Goal: Register for event/course

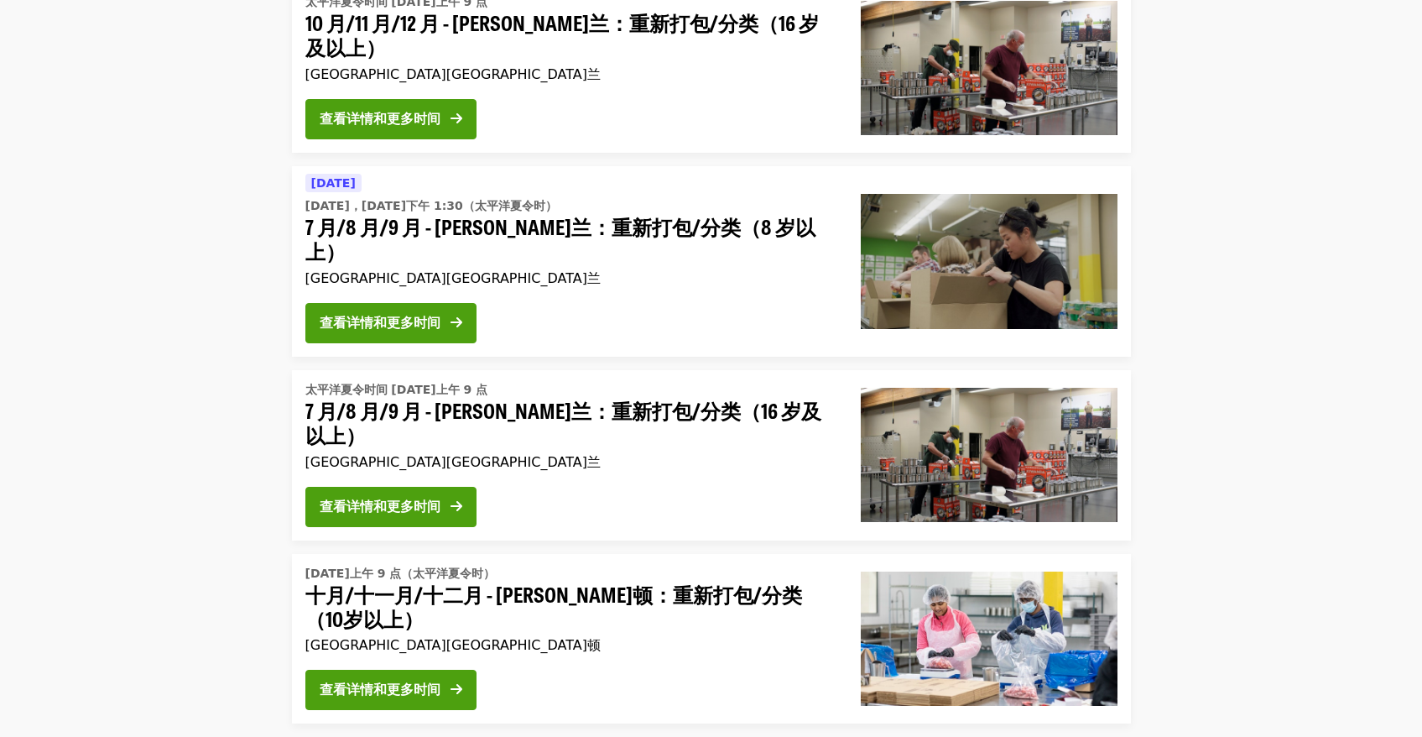
scroll to position [600, 0]
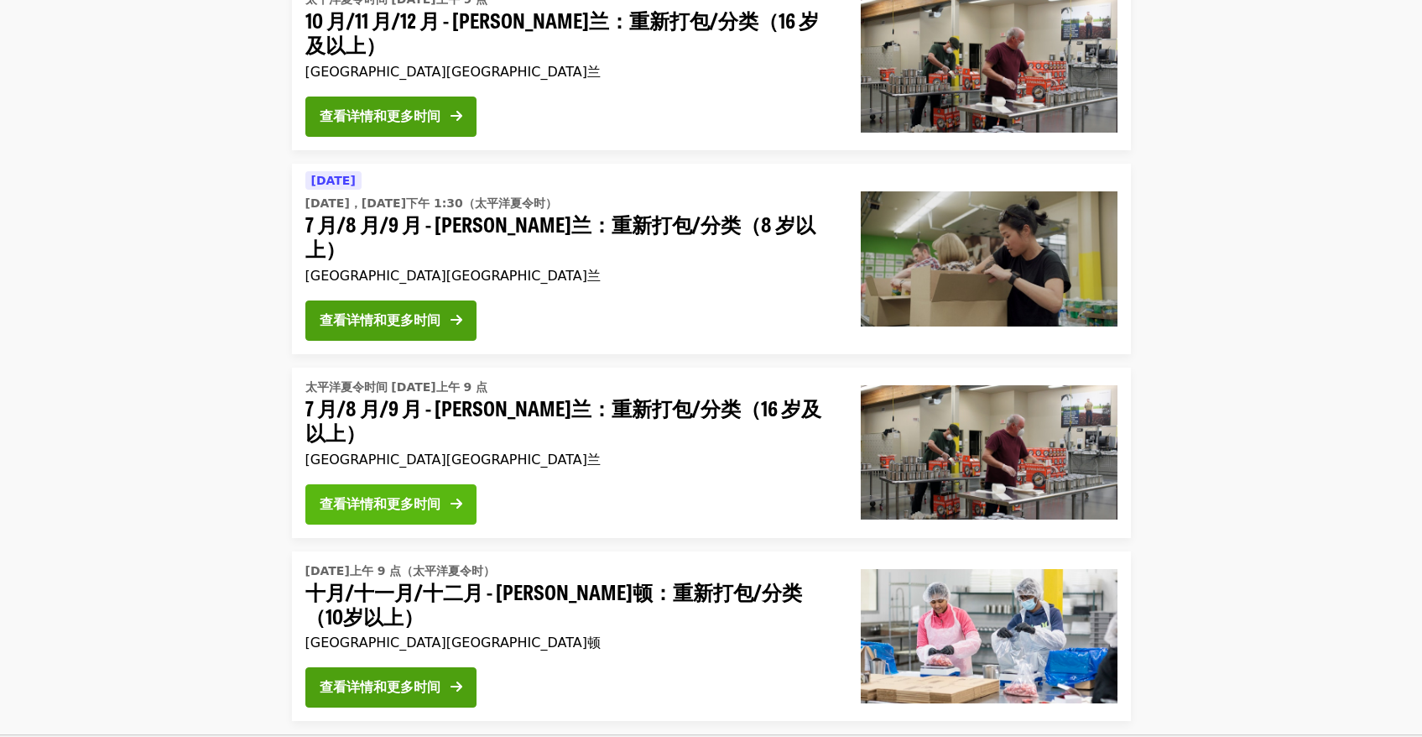
click at [362, 496] on font "查看详情和更多时间" at bounding box center [380, 504] width 121 height 16
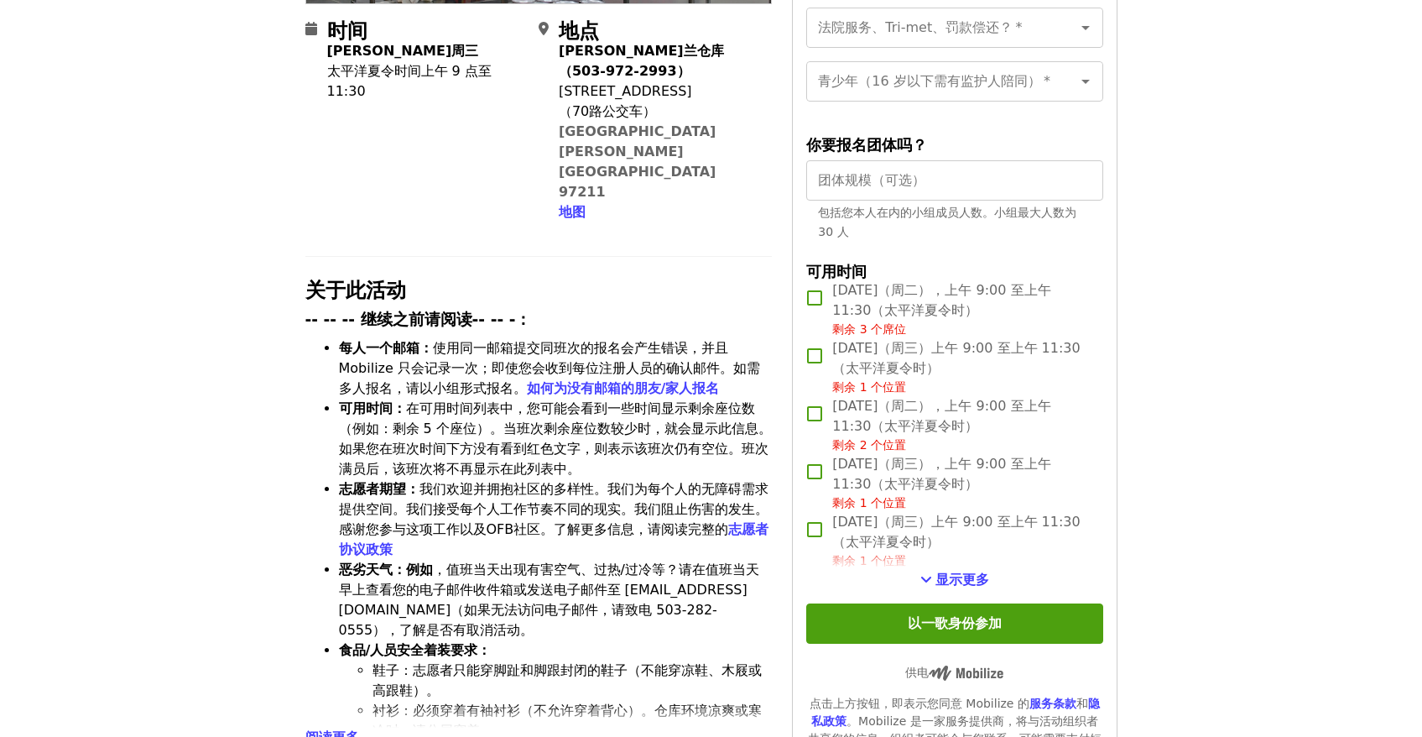
scroll to position [405, 0]
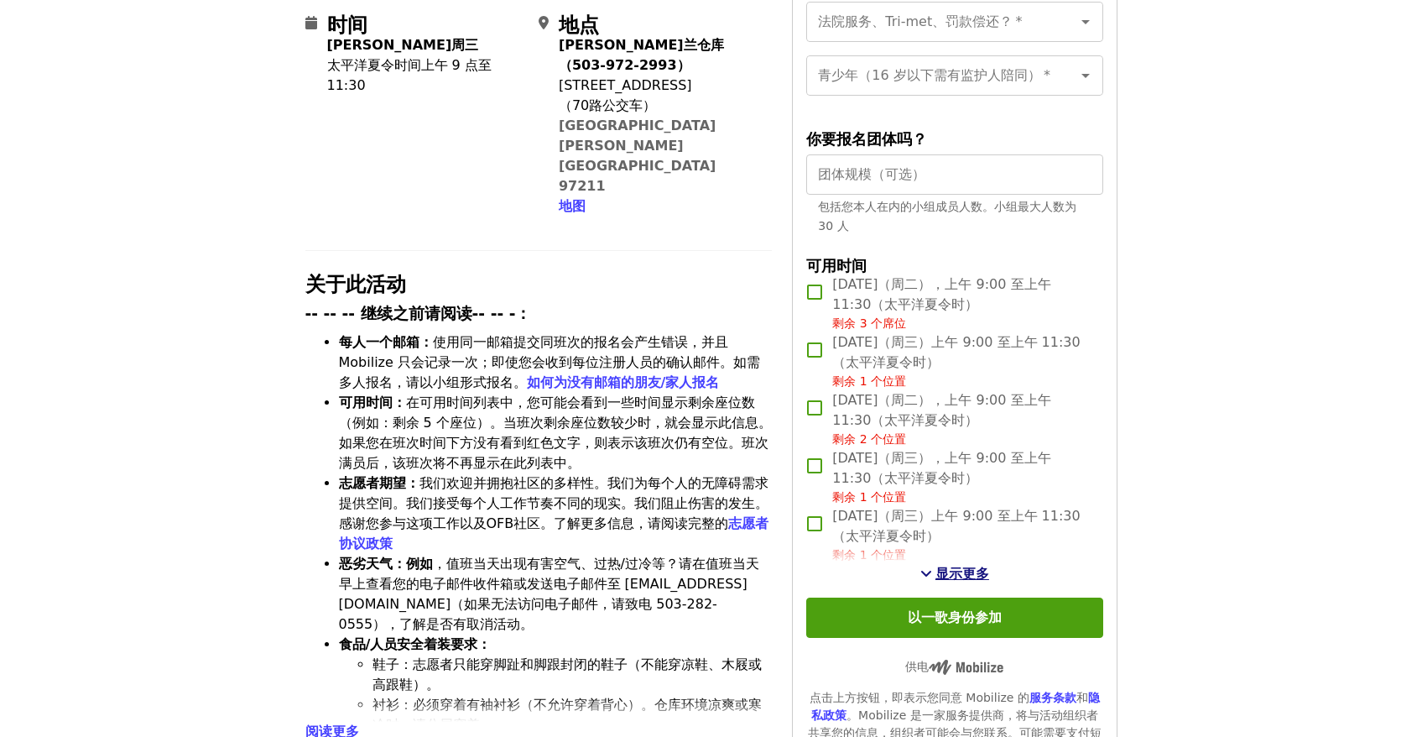
click at [929, 572] on span "查看更多时段" at bounding box center [926, 572] width 12 height 13
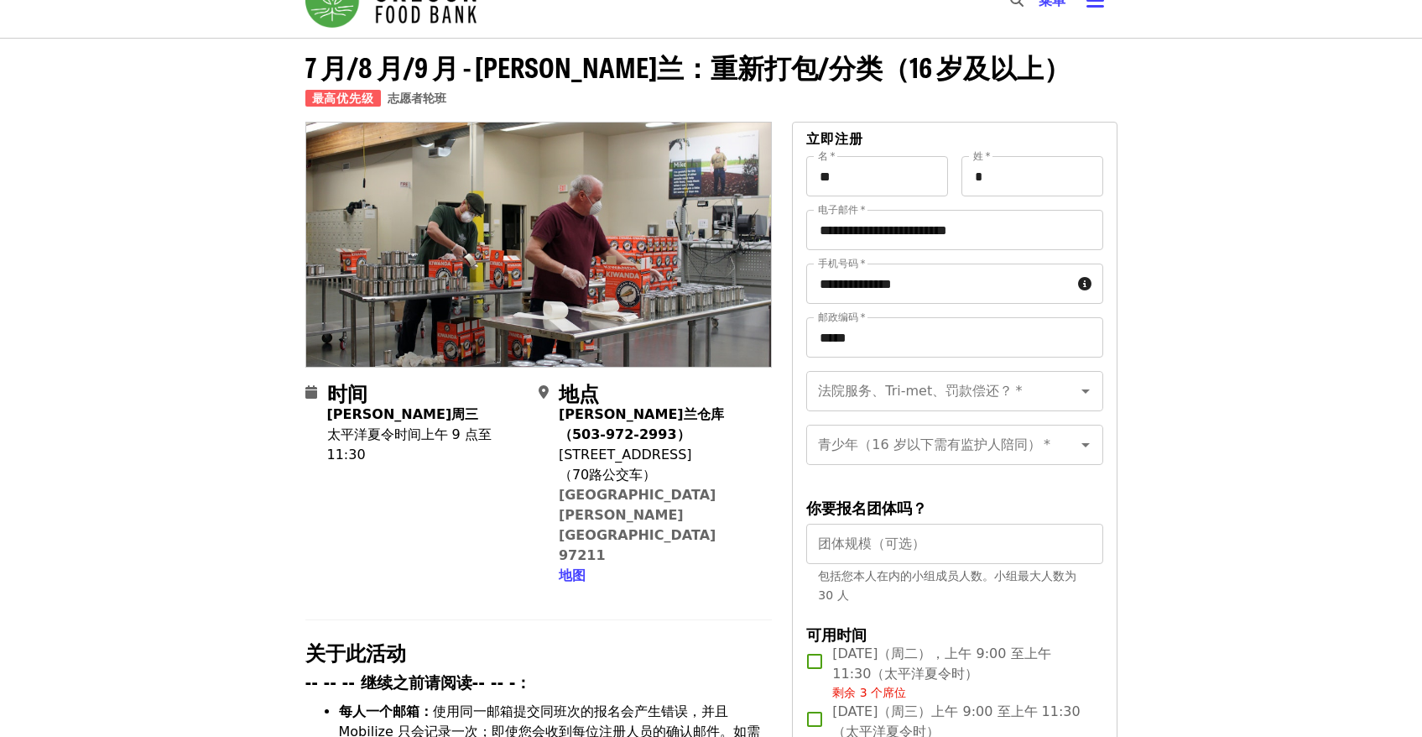
scroll to position [0, 0]
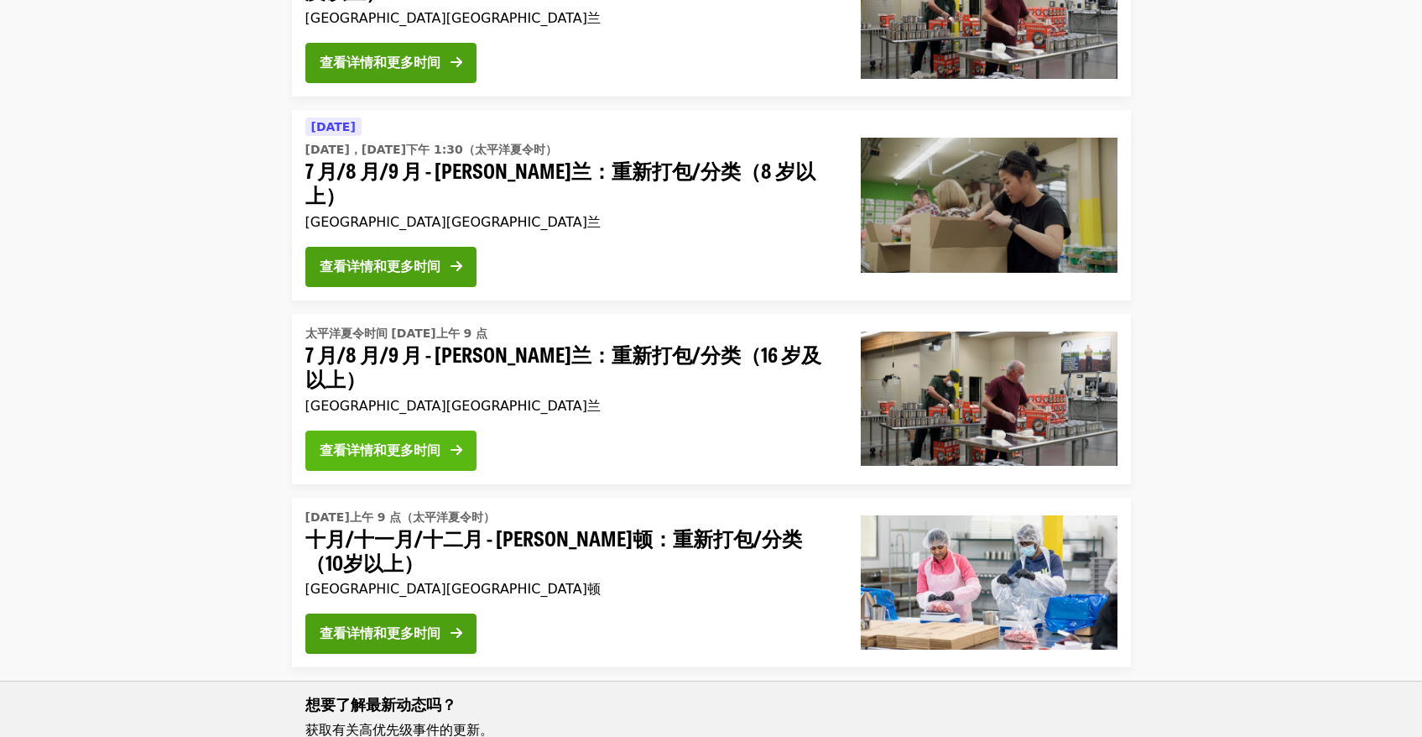
scroll to position [650, 0]
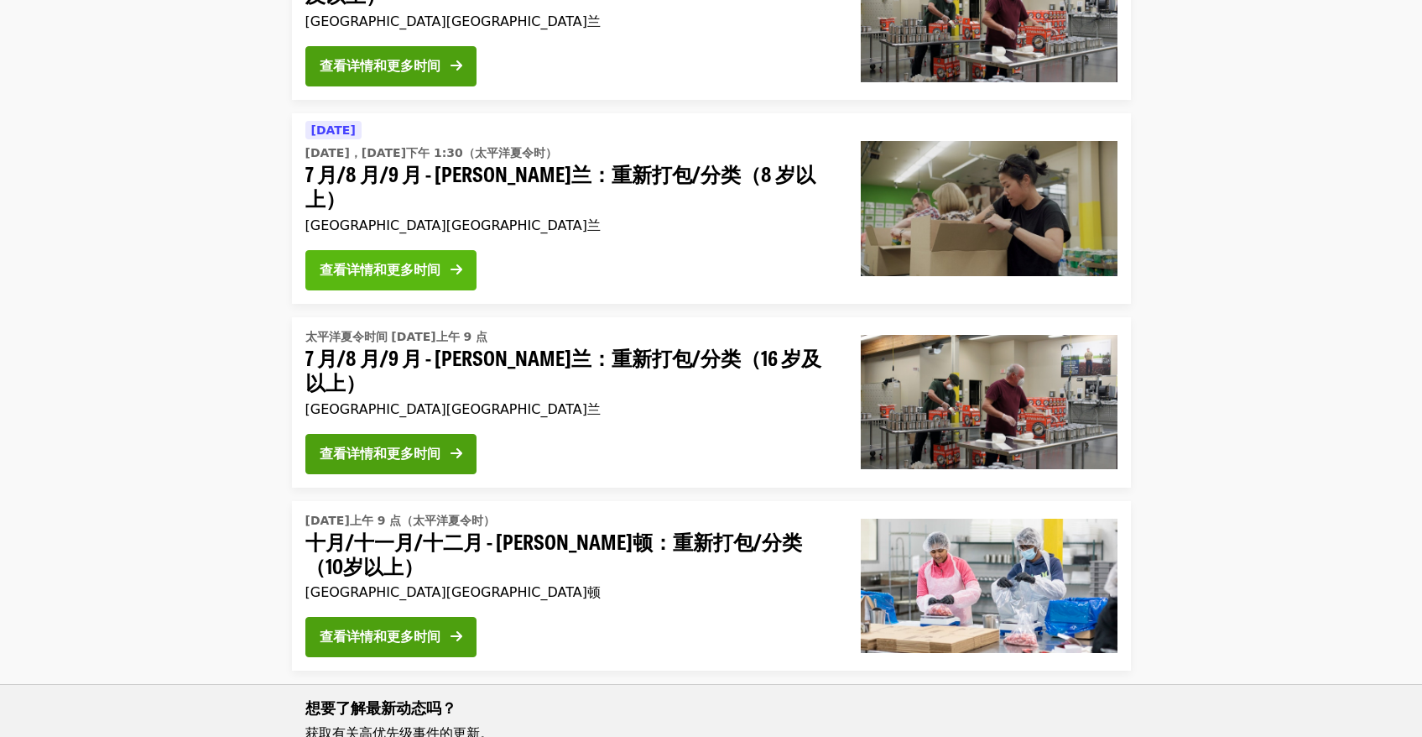
click at [414, 262] on font "查看详情和更多时间" at bounding box center [380, 270] width 121 height 16
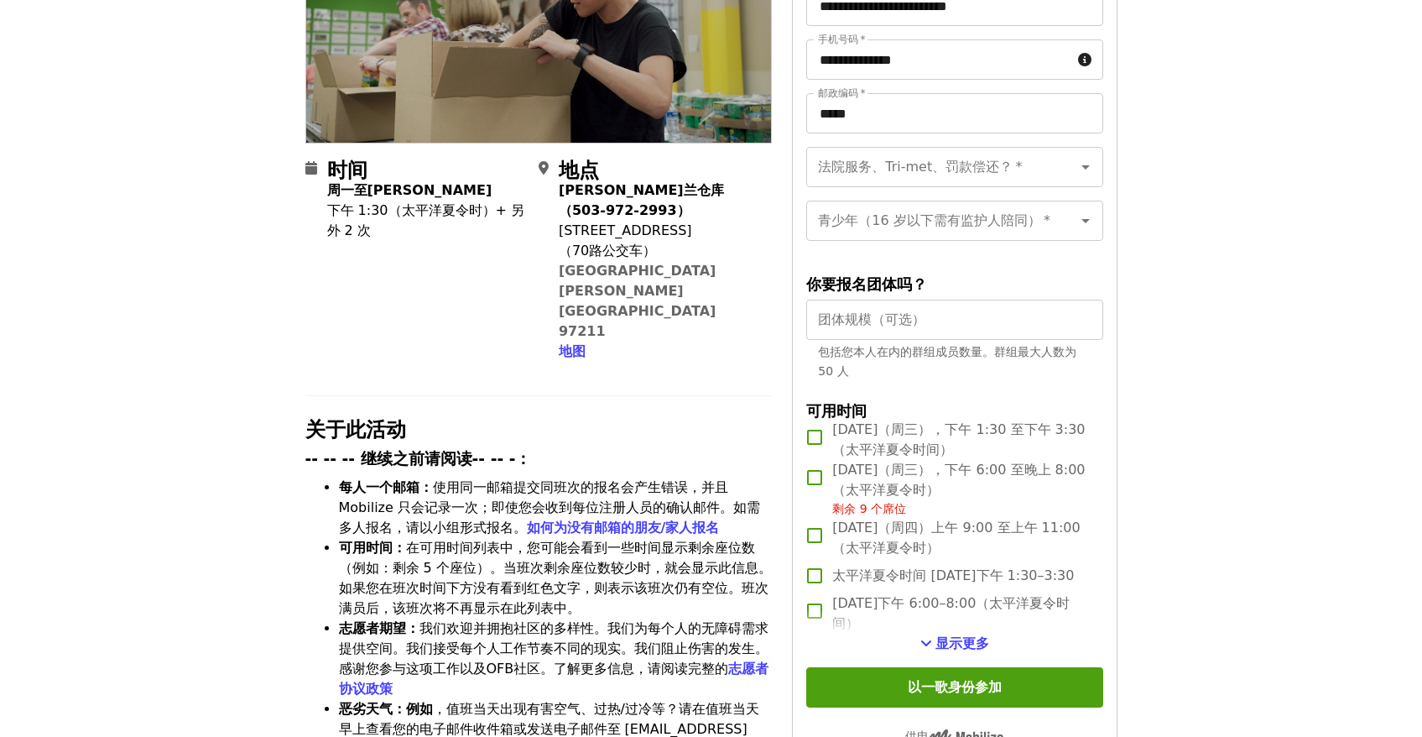
scroll to position [424, 0]
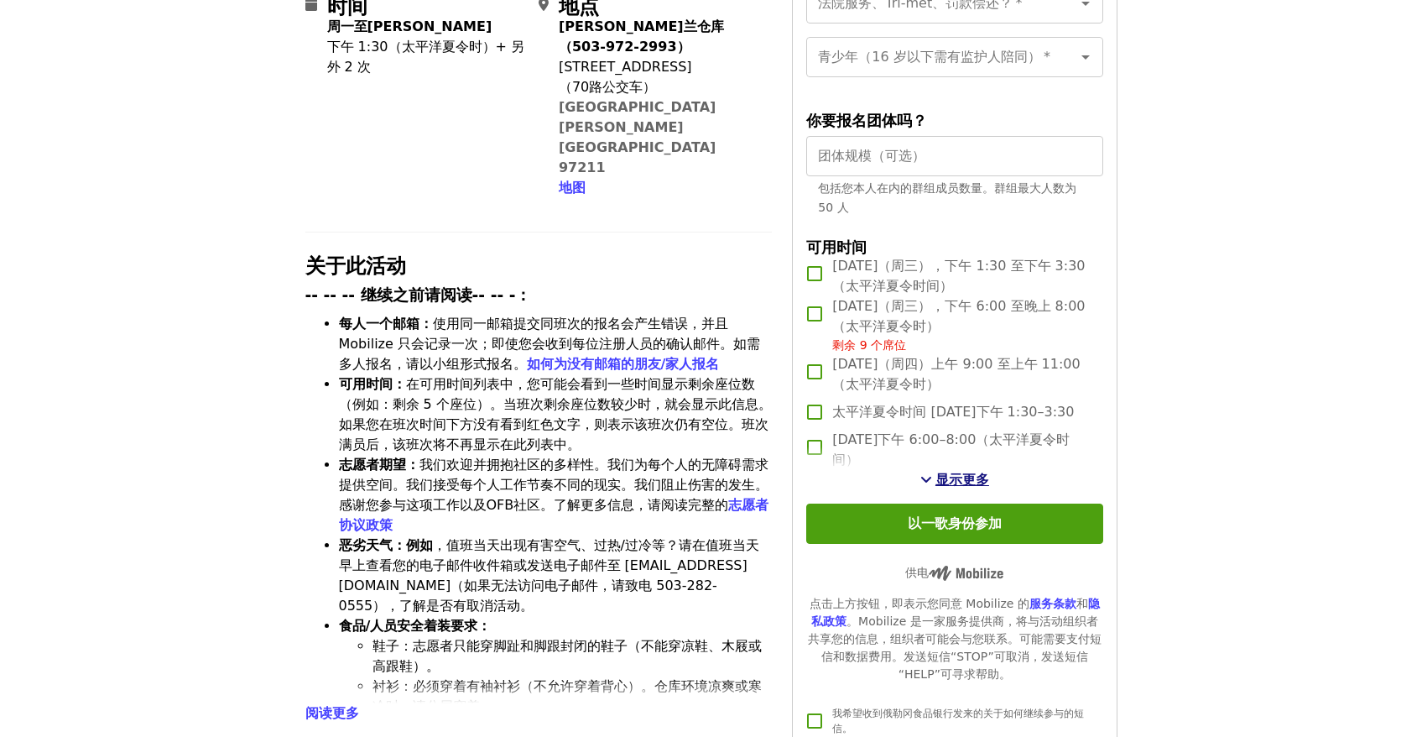
click at [940, 480] on font "显示更多" at bounding box center [963, 480] width 54 height 16
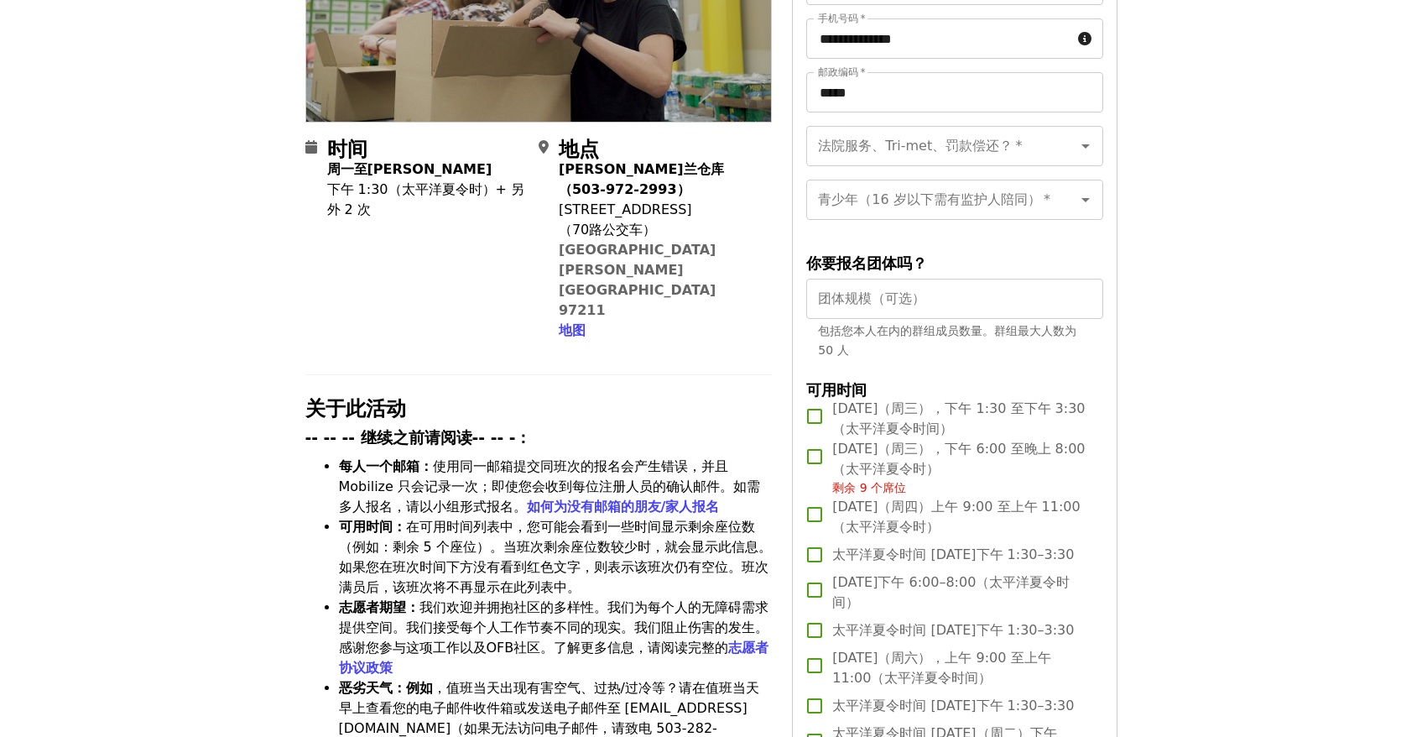
scroll to position [193, 0]
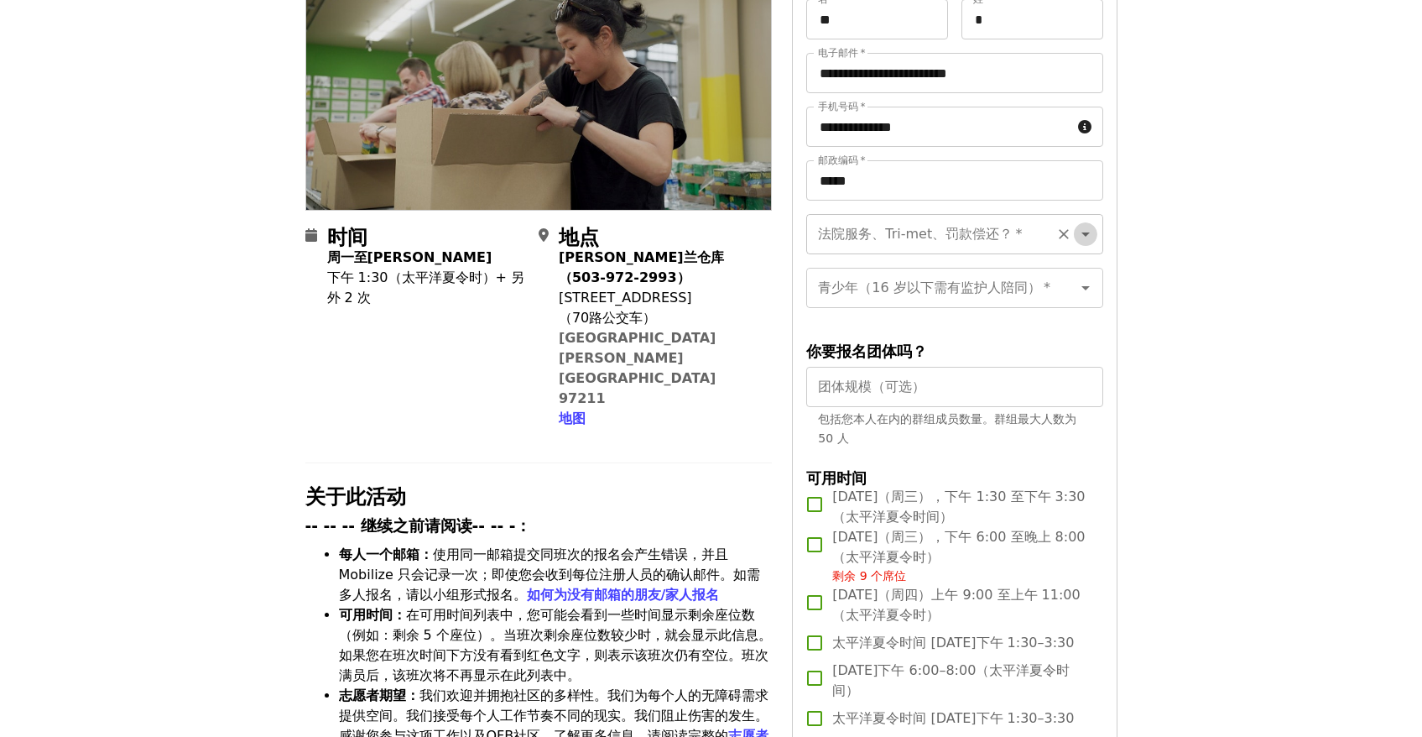
click at [1091, 235] on icon "打开" at bounding box center [1086, 234] width 20 height 20
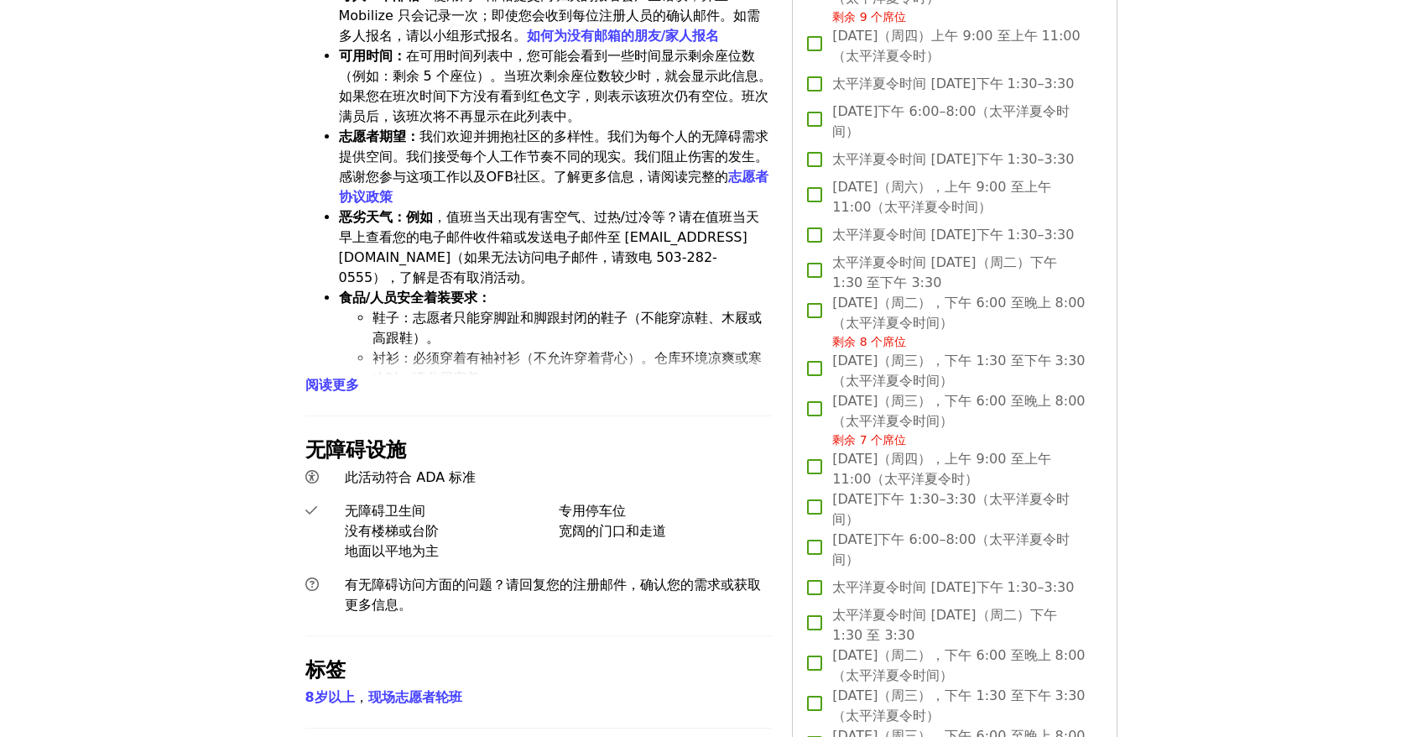
scroll to position [767, 0]
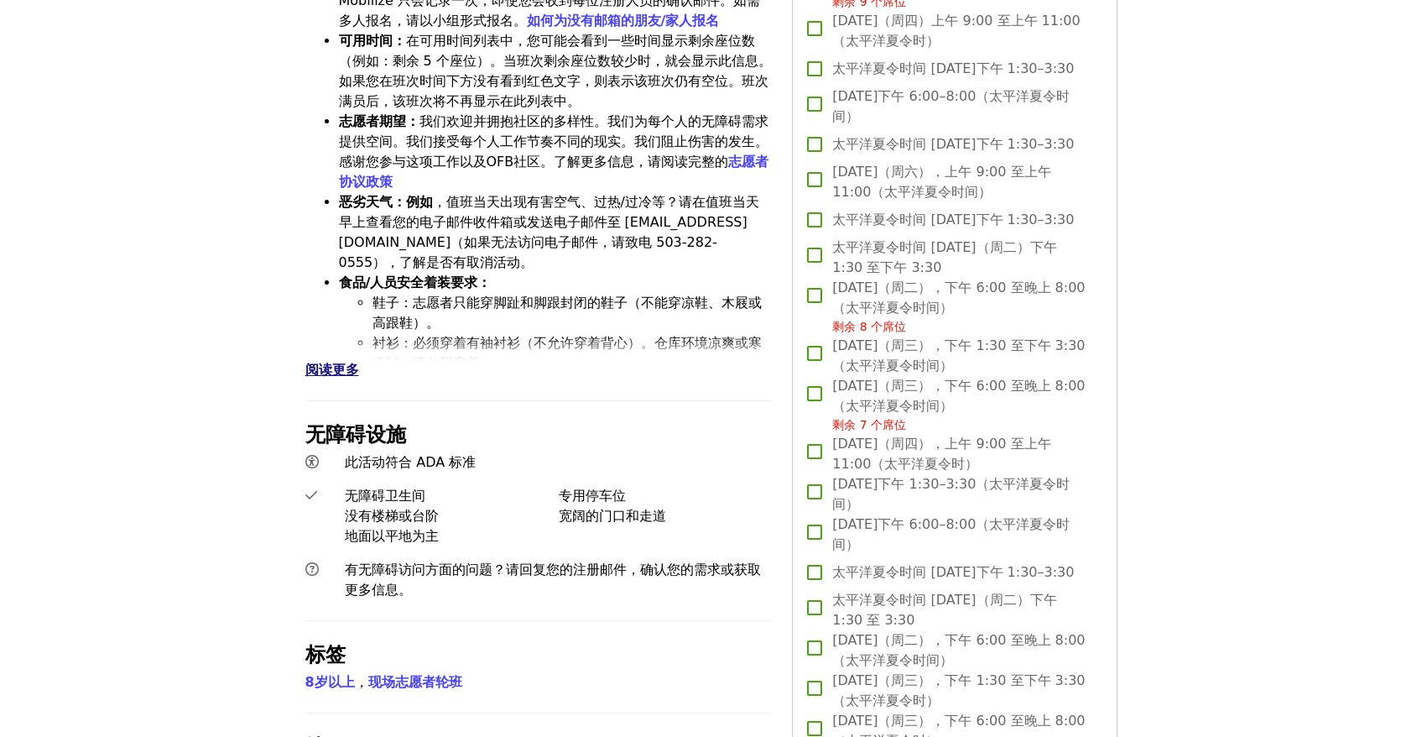
click at [325, 362] on font "阅读更多" at bounding box center [332, 370] width 54 height 16
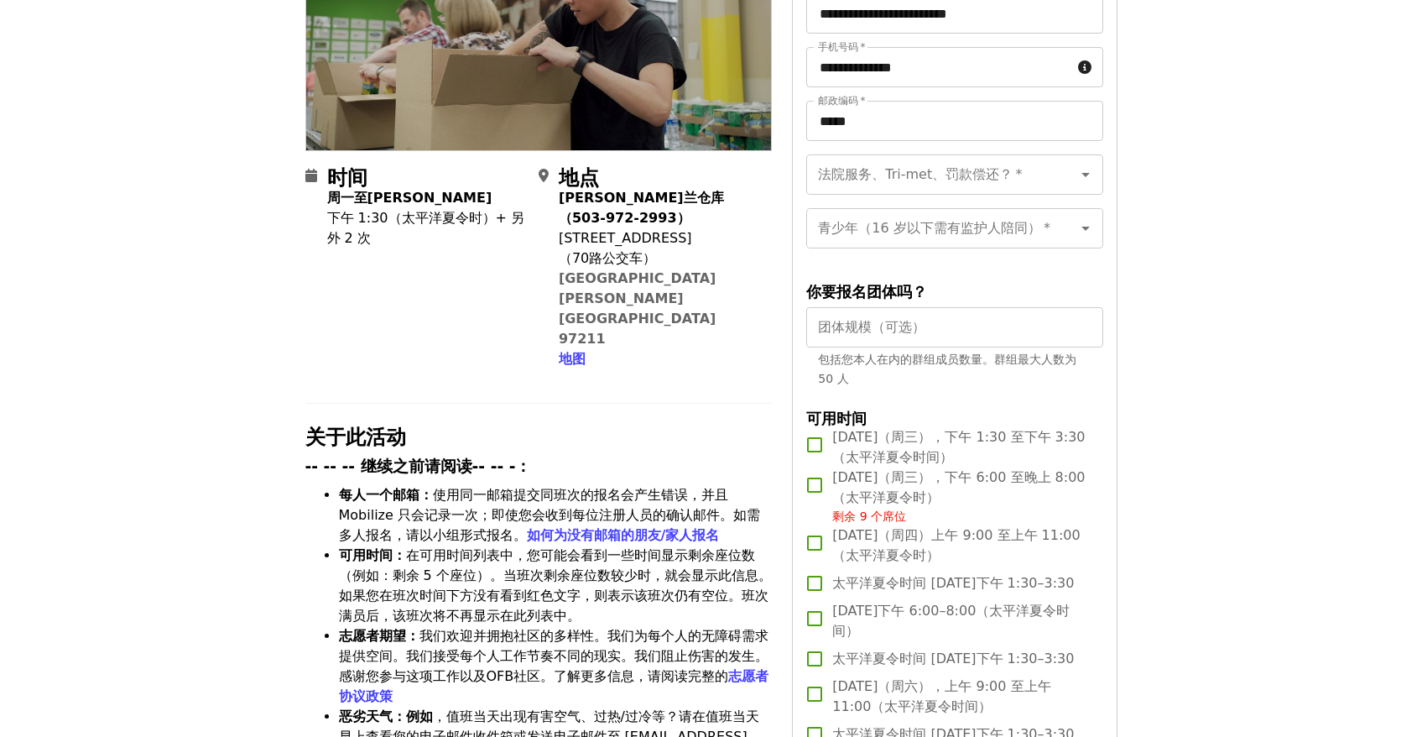
scroll to position [274, 0]
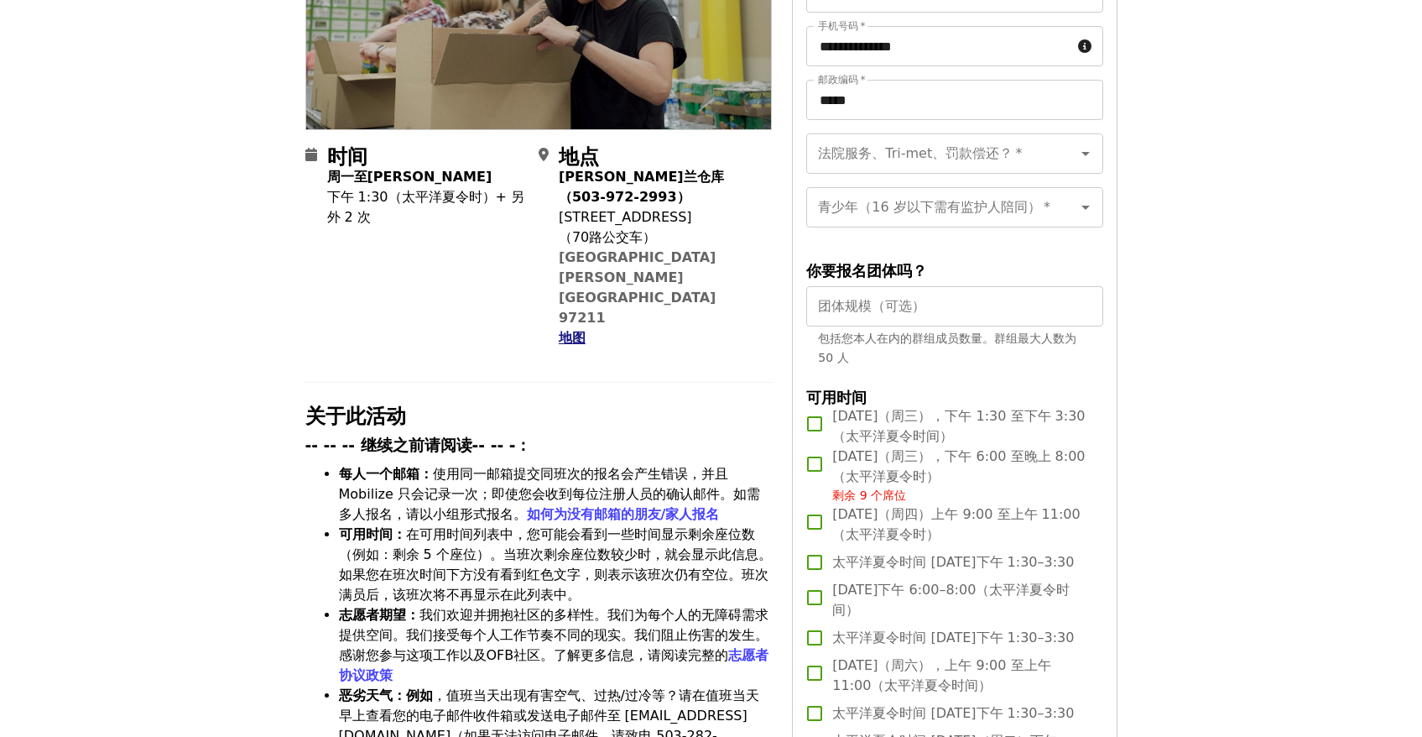
click at [566, 330] on font "地图" at bounding box center [572, 338] width 27 height 16
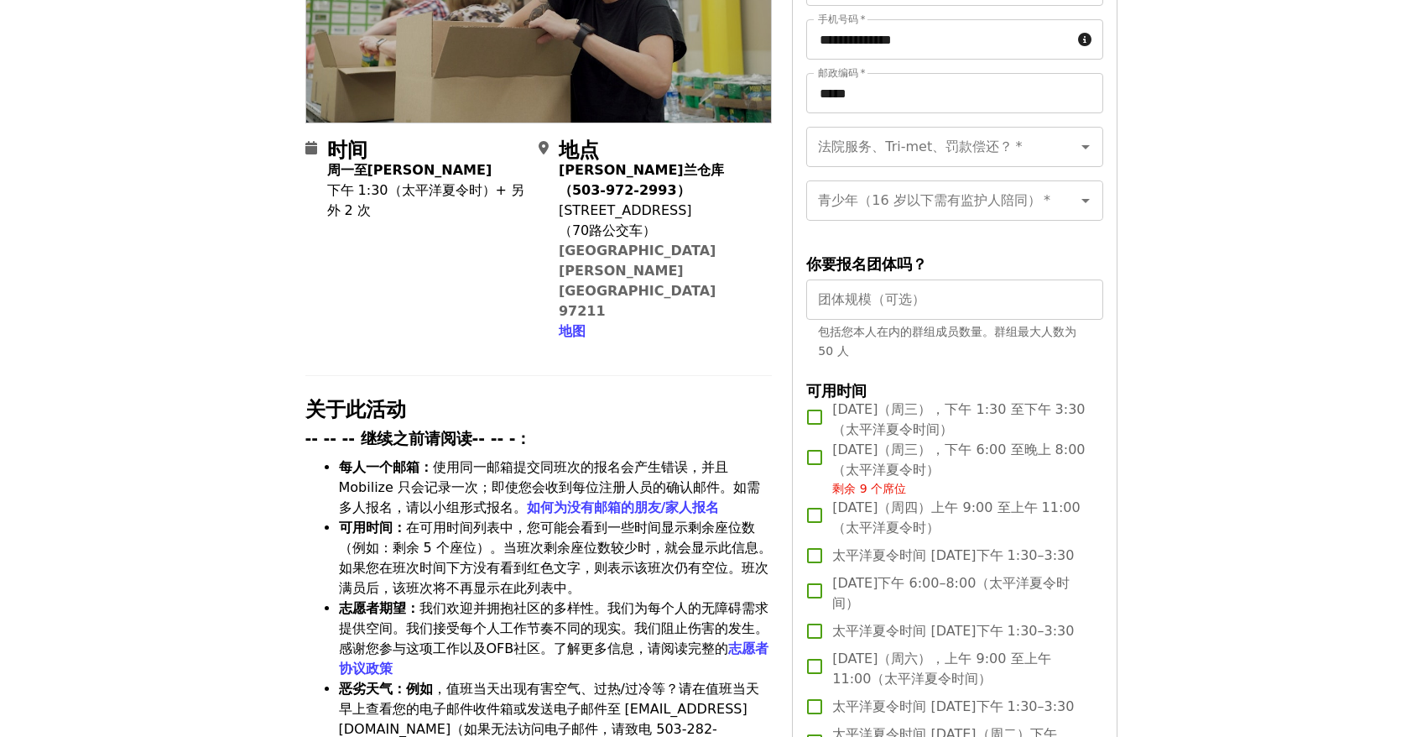
scroll to position [279, 0]
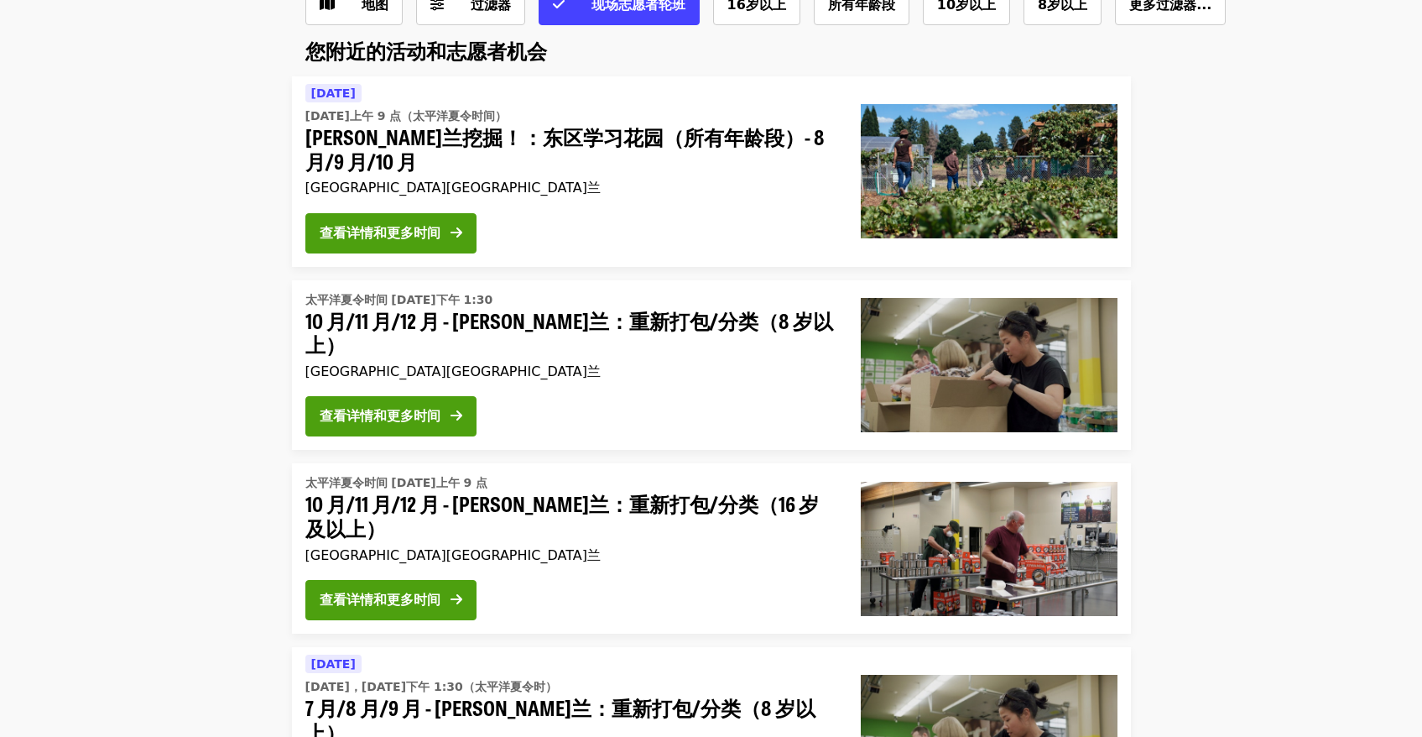
scroll to position [44, 0]
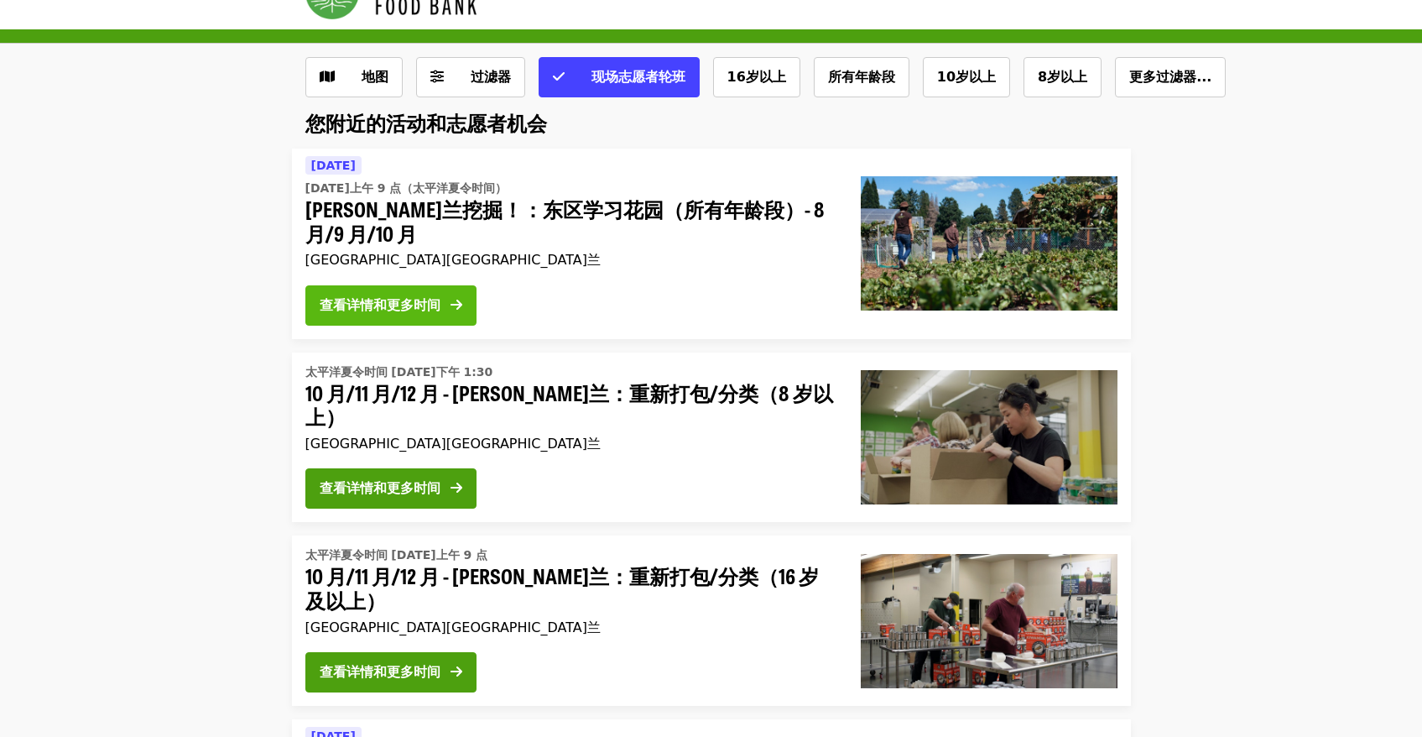
click at [429, 310] on font "查看详情和更多时间" at bounding box center [380, 305] width 121 height 16
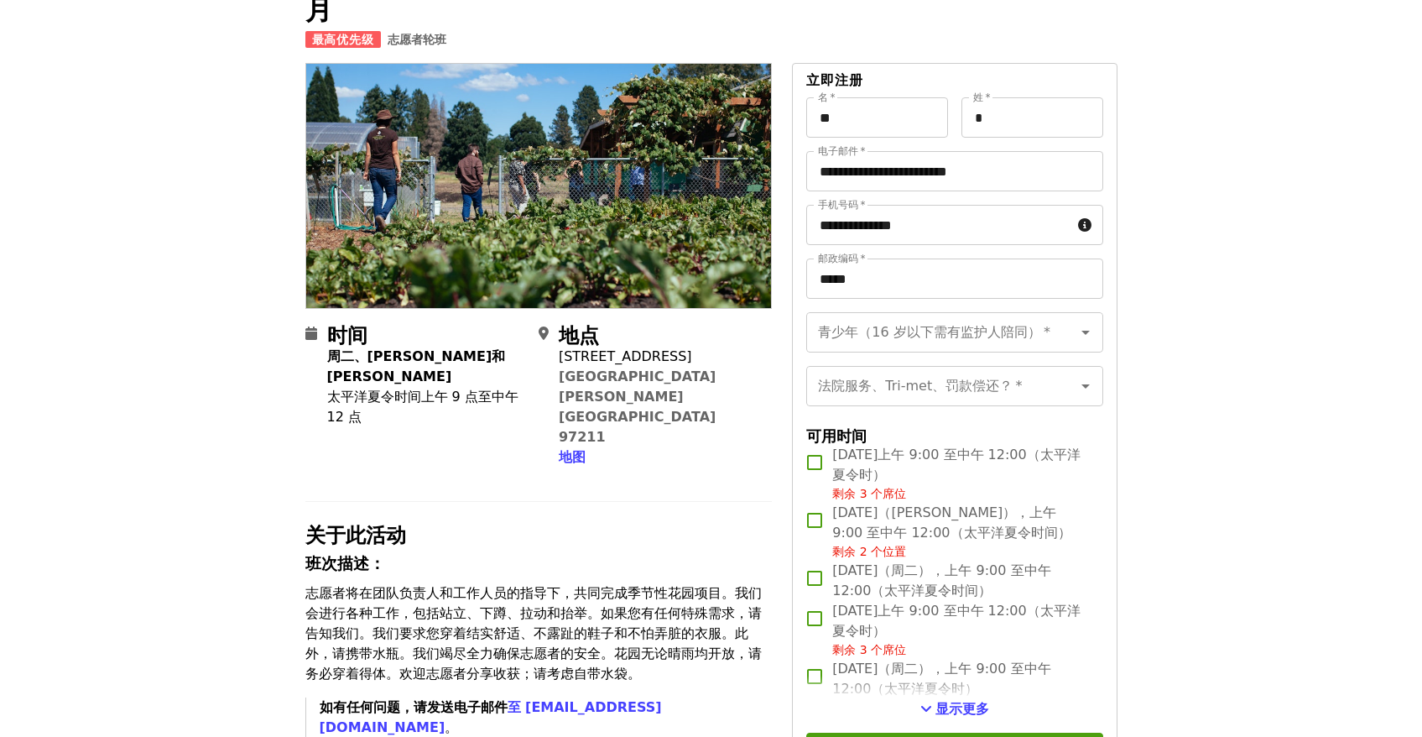
scroll to position [190, 0]
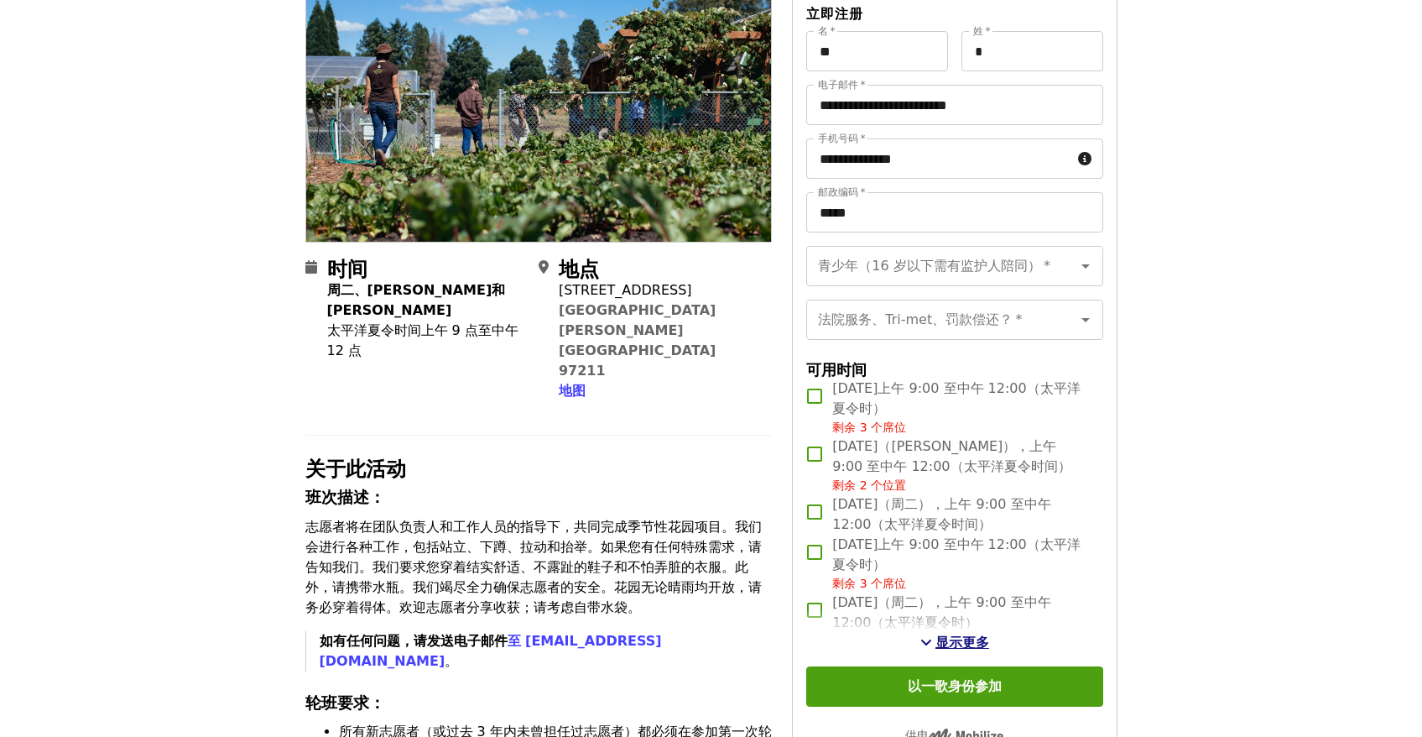
click at [939, 634] on font "显示更多" at bounding box center [963, 642] width 54 height 16
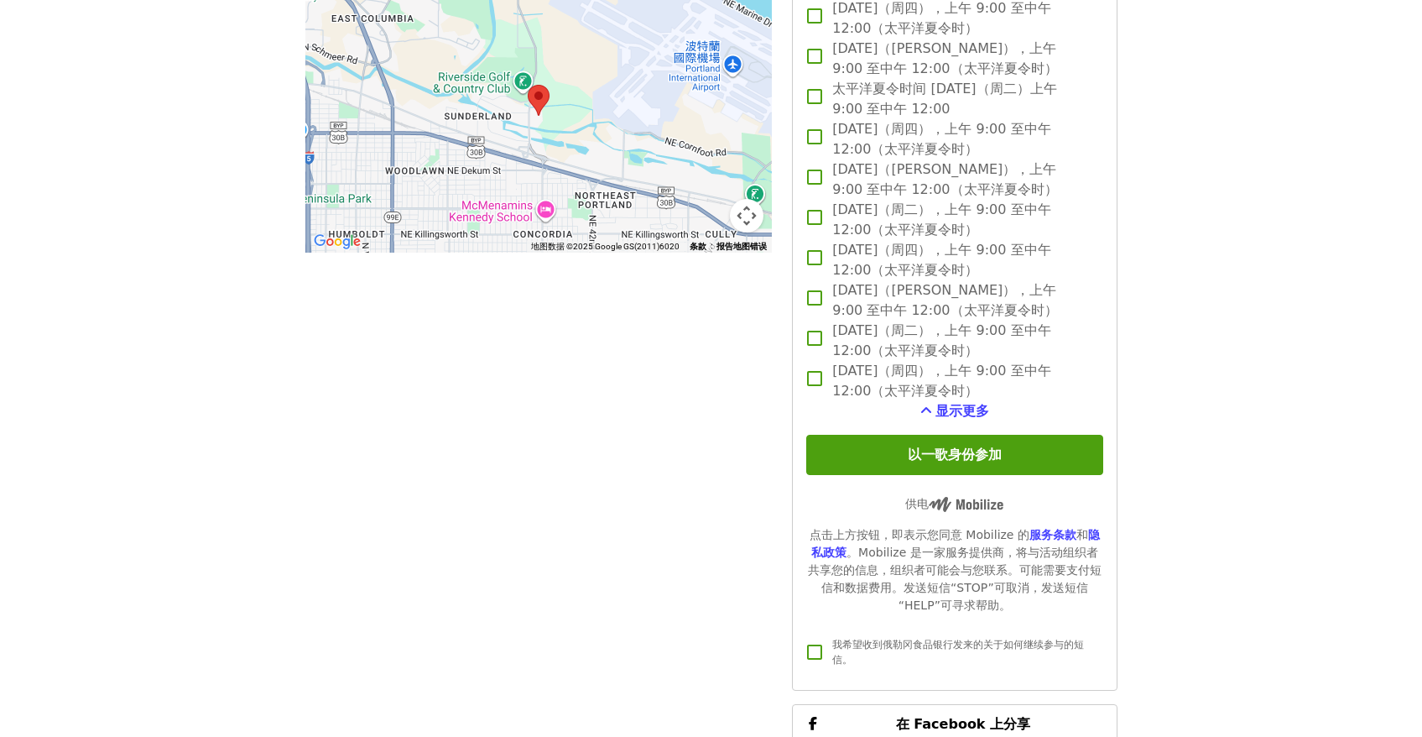
scroll to position [1507, 0]
